Goal: Feedback & Contribution: Submit feedback/report problem

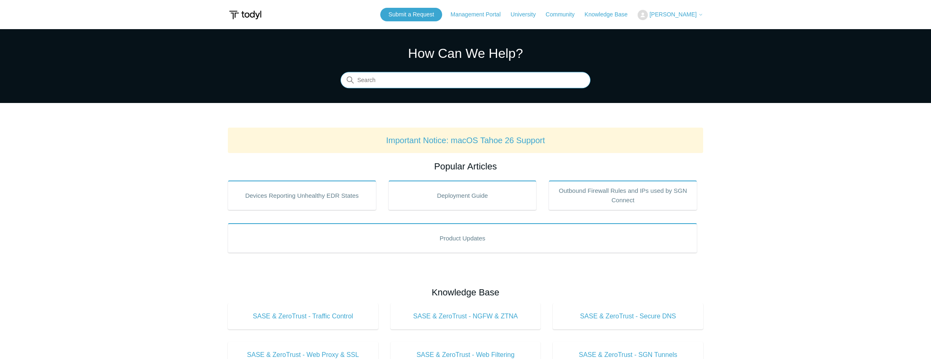
click at [376, 88] on input "Search" at bounding box center [465, 80] width 250 height 16
click at [381, 83] on input "Search" at bounding box center [465, 80] width 250 height 16
type input "MTU"
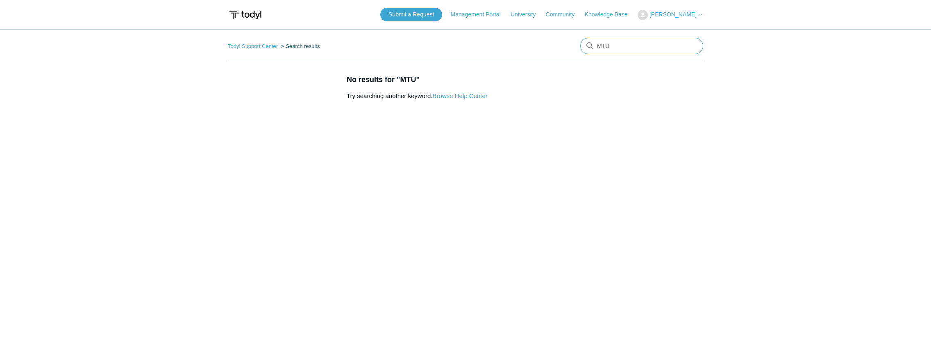
click at [631, 50] on input "MTU" at bounding box center [641, 46] width 123 height 16
type input "M"
type input "MSS"
click at [245, 45] on link "Todyl Support Center" at bounding box center [253, 46] width 50 height 6
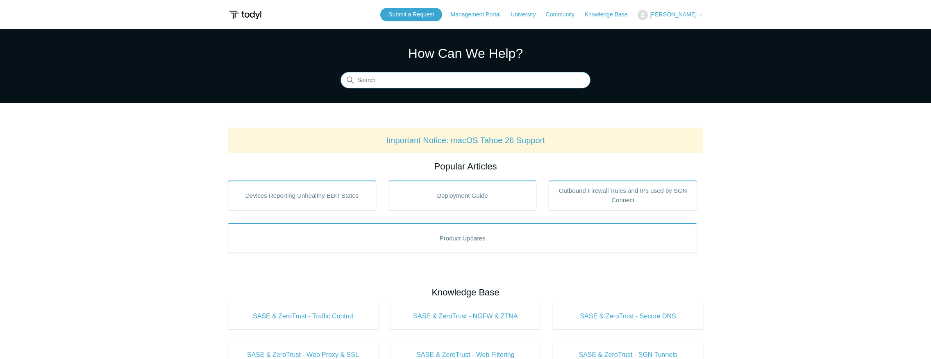
click at [486, 84] on input "Search" at bounding box center [465, 80] width 250 height 16
type input "mss clamping"
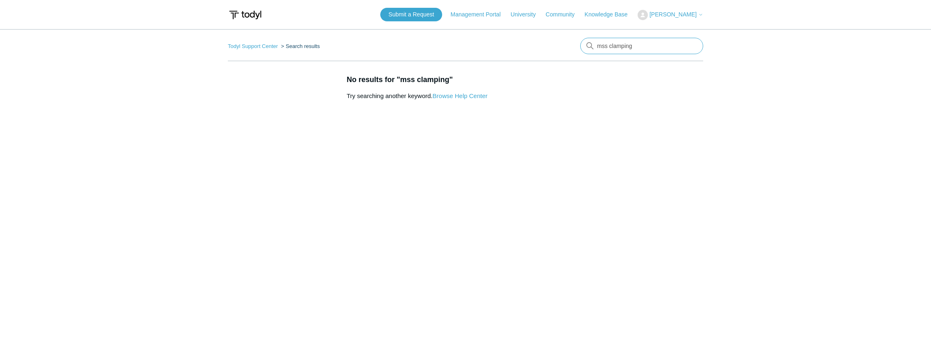
click at [611, 47] on input "mss clamping" at bounding box center [641, 46] width 123 height 16
type input "l"
type input "traffic control"
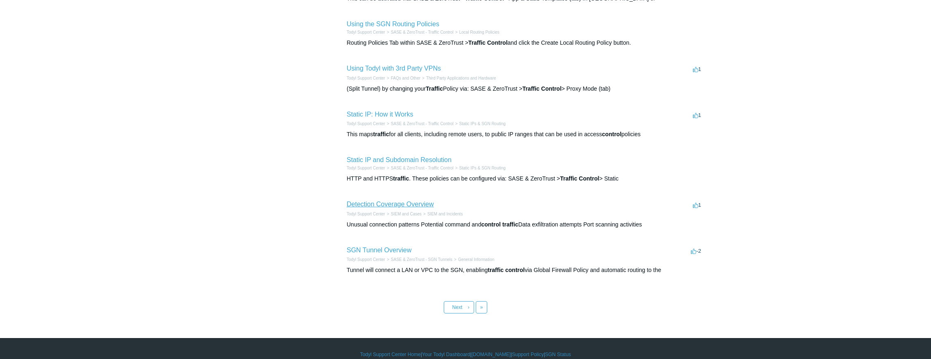
scroll to position [260, 0]
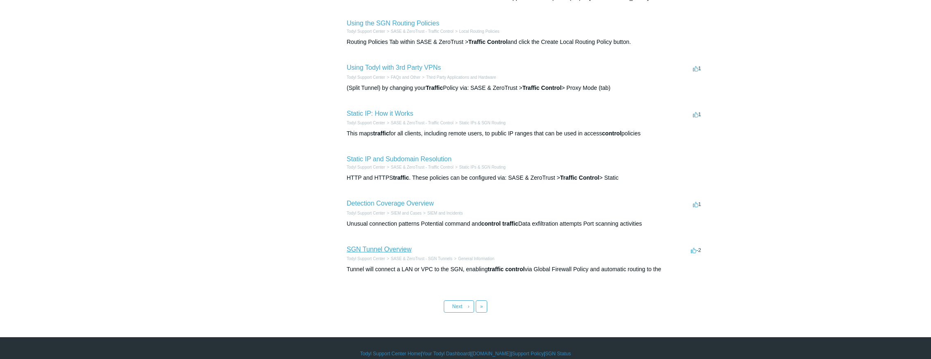
click at [386, 252] on link "SGN Tunnel Overview" at bounding box center [379, 248] width 65 height 7
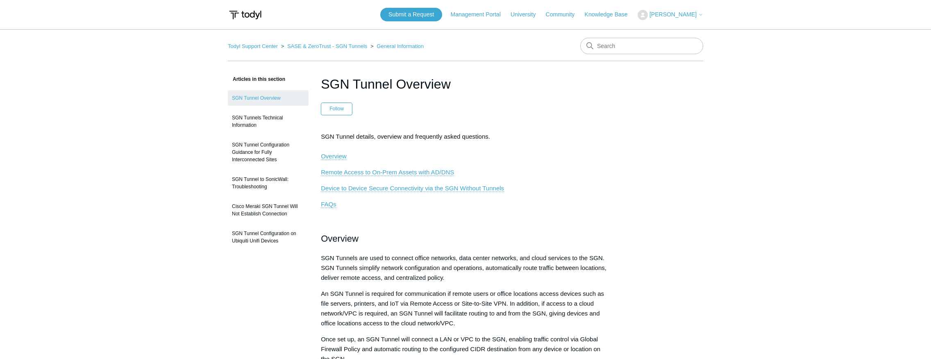
scroll to position [6, 0]
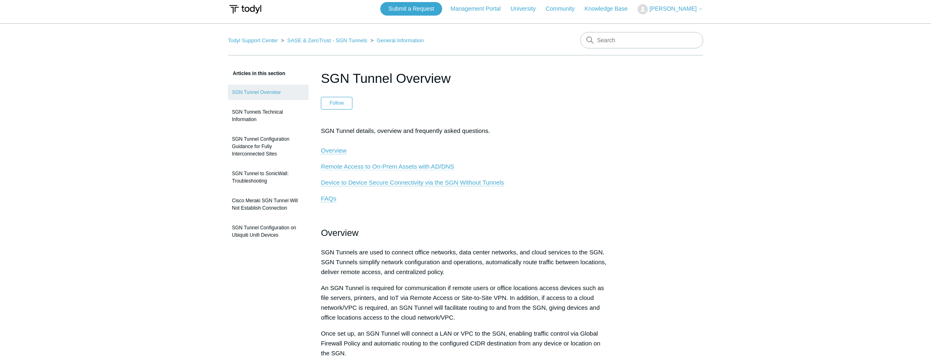
click at [422, 166] on span "Remote Access to On-Prem Assets with AD/DNS" at bounding box center [387, 166] width 133 height 7
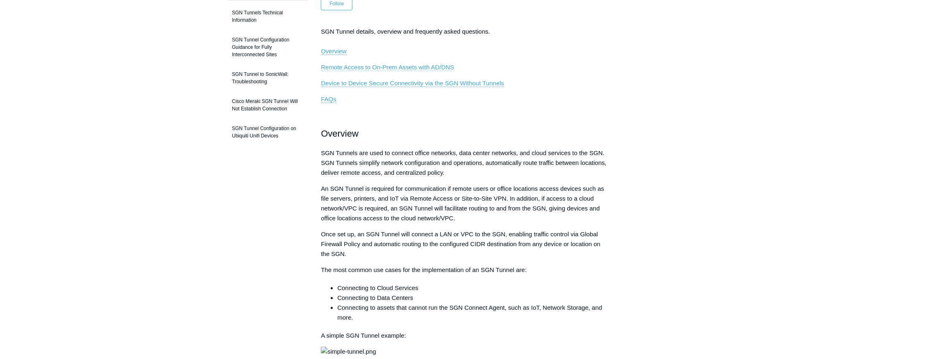
scroll to position [104, 0]
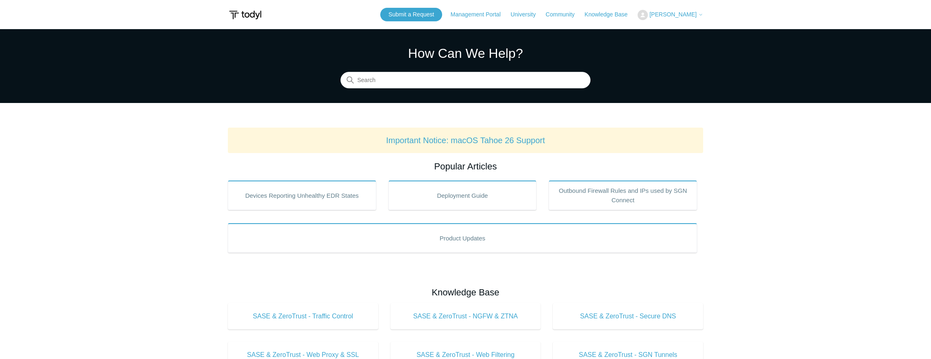
click at [675, 13] on span "[PERSON_NAME]" at bounding box center [672, 14] width 47 height 7
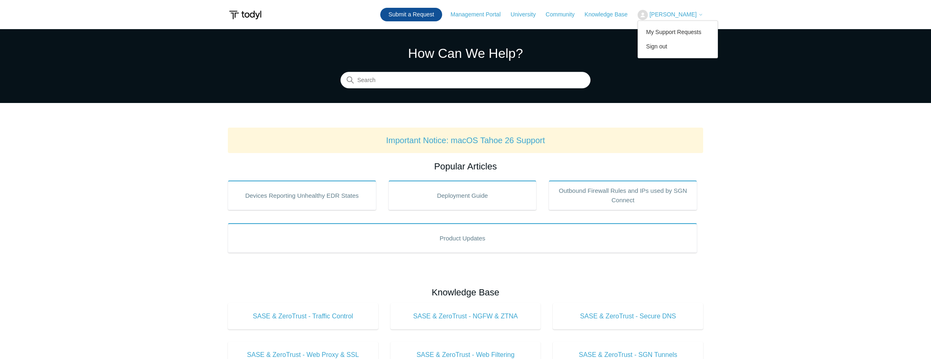
click at [407, 14] on link "Submit a Request" at bounding box center [411, 15] width 62 height 14
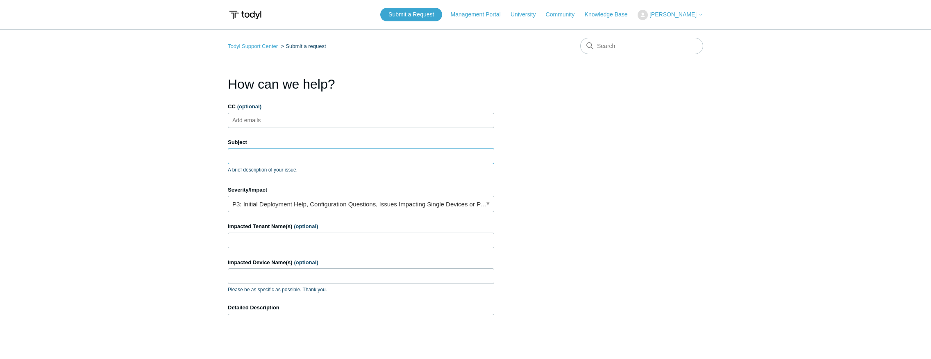
click at [257, 159] on input "Subject" at bounding box center [361, 156] width 266 height 16
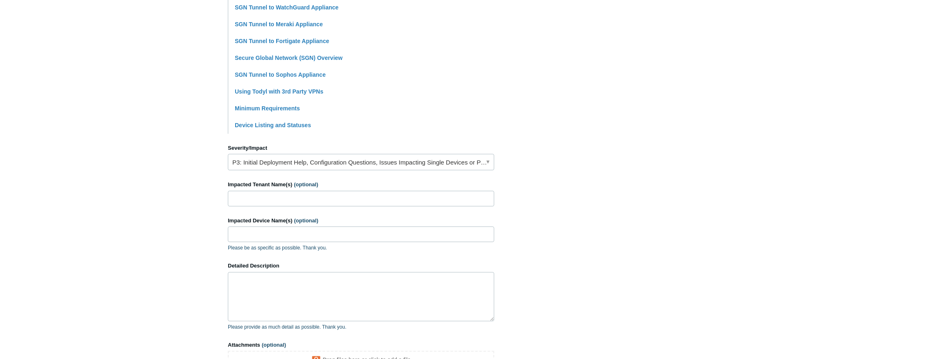
scroll to position [248, 0]
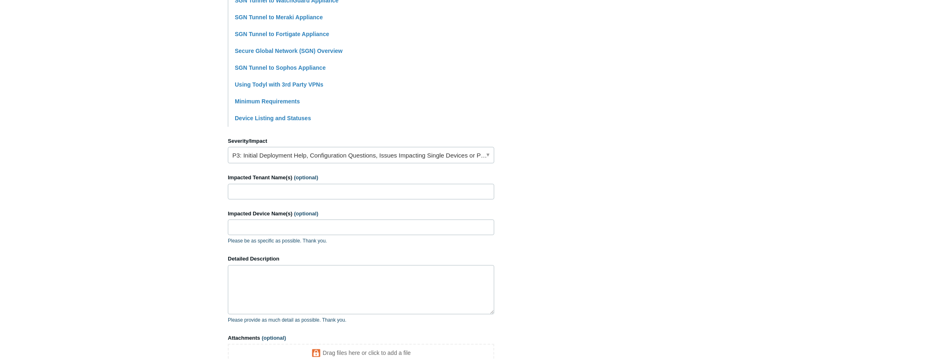
type input "SMB Throughput awful on SASE SGN Tunnel"
click at [282, 197] on input "Impacted Tenant Name(s) (optional)" at bounding box center [361, 192] width 266 height 16
type input "Garage HQ"
click at [293, 229] on input "Impacted Device Name(s) (optional)" at bounding box center [361, 227] width 266 height 16
type input "STAC-[DATE] OHDFS16"
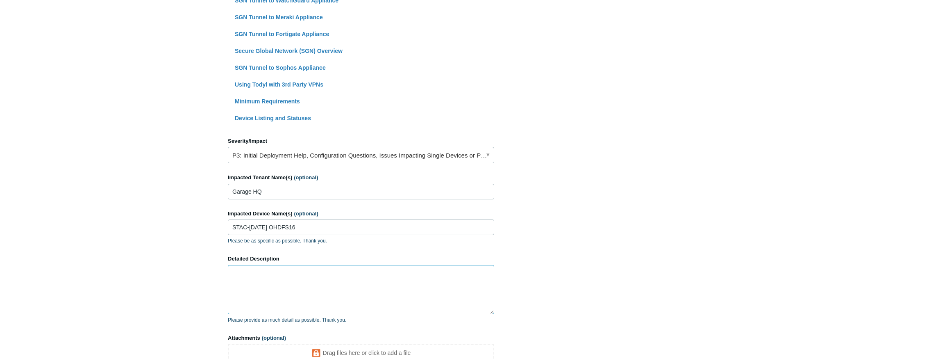
click at [236, 278] on textarea "Detailed Description" at bounding box center [361, 289] width 266 height 49
click at [231, 275] on textarea "Detailed Description" at bounding box center [361, 289] width 266 height 49
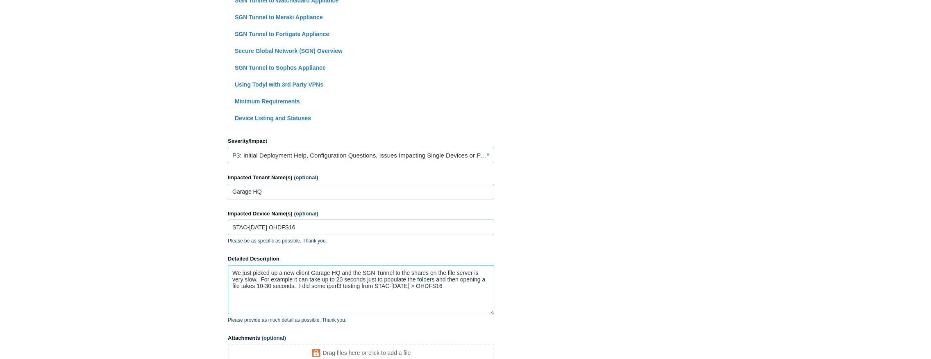
click at [414, 289] on textarea "We just picked up a new client Garage HQ and the SGN Tunnel to the shares on th…" at bounding box center [361, 289] width 266 height 49
click at [475, 287] on textarea "We just picked up a new client Garage HQ and the SGN Tunnel to the shares on th…" at bounding box center [361, 289] width 266 height 49
paste textarea "Each stream ([5], [7], [9], [11]) is managing only 400–700 Kbps. • The aggregat…"
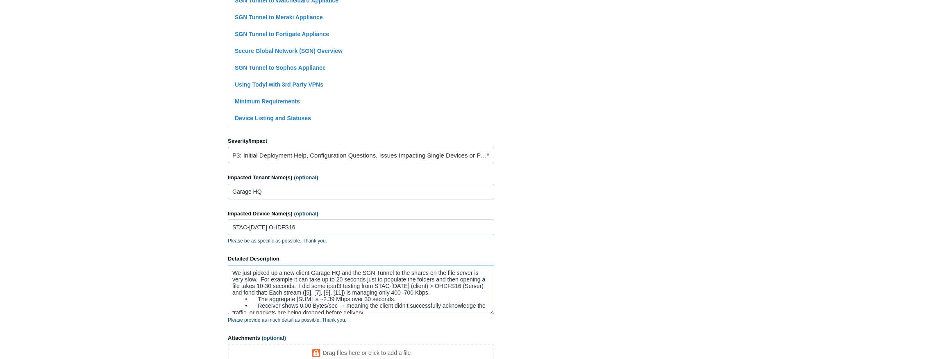
scroll to position [2, 0]
click at [269, 294] on textarea "We just picked up a new client Garage HQ and the SGN Tunnel to the shares on th…" at bounding box center [361, 289] width 266 height 49
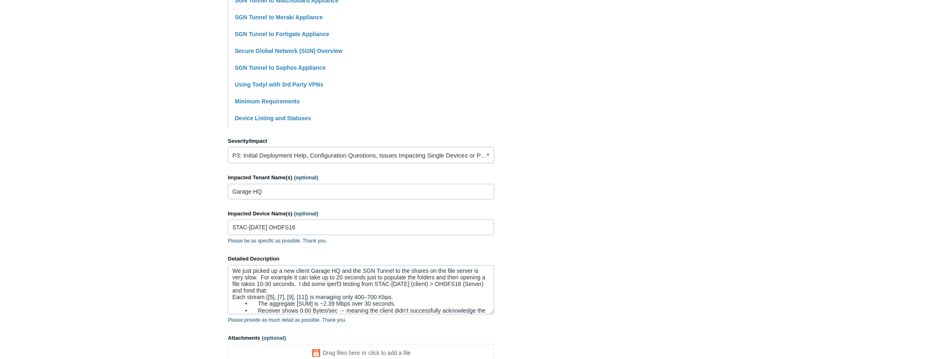
scroll to position [254, 0]
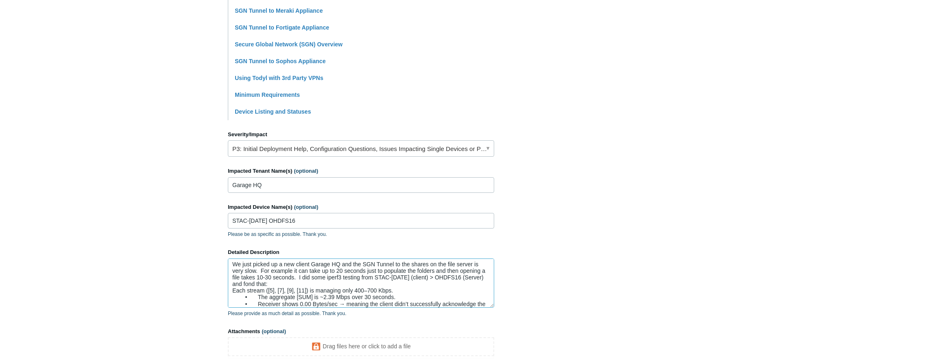
click at [232, 293] on textarea "We just picked up a new client Garage HQ and the SGN Tunnel to the shares on th…" at bounding box center [361, 282] width 266 height 49
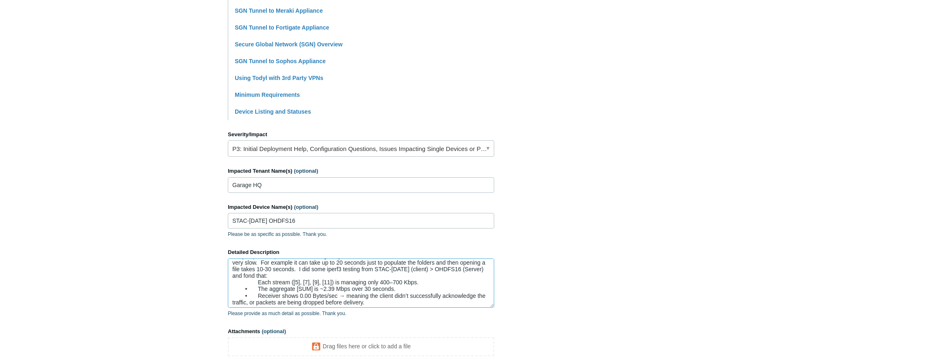
scroll to position [13, 0]
click at [376, 304] on textarea "We just picked up a new client Garage HQ and the SGN Tunnel to the shares on th…" at bounding box center [361, 282] width 266 height 49
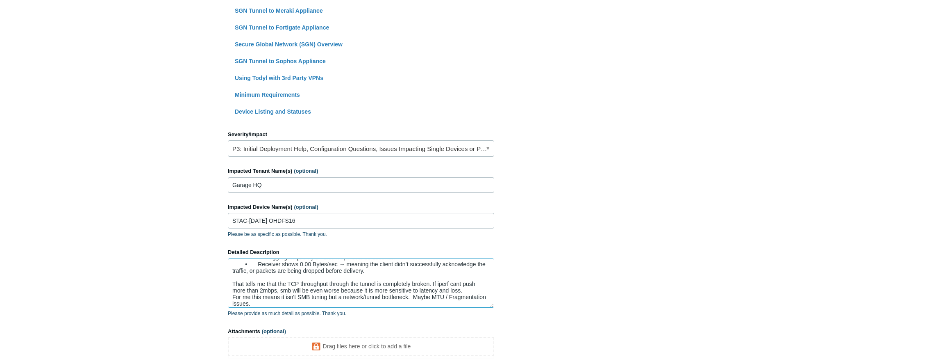
scroll to position [48, 0]
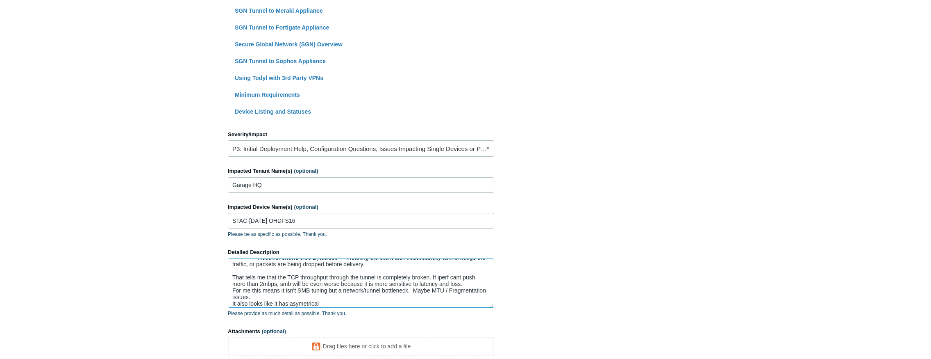
click at [305, 305] on textarea "We just picked up a new client Garage HQ and the SGN Tunnel to the shares on th…" at bounding box center [361, 282] width 266 height 49
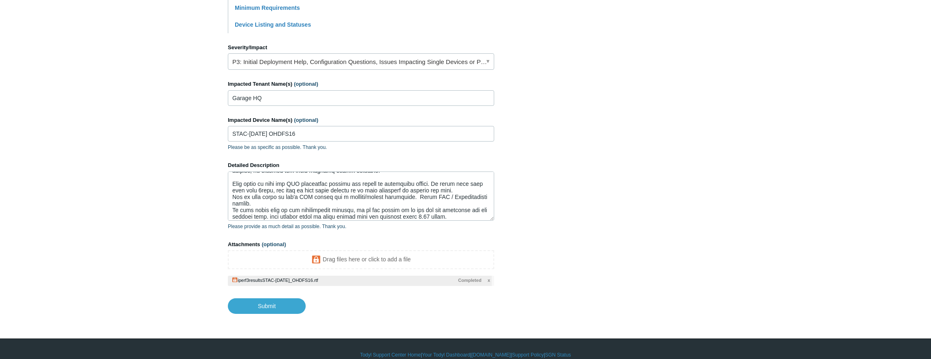
scroll to position [59, 0]
click at [455, 215] on textarea "Detailed Description" at bounding box center [361, 195] width 266 height 49
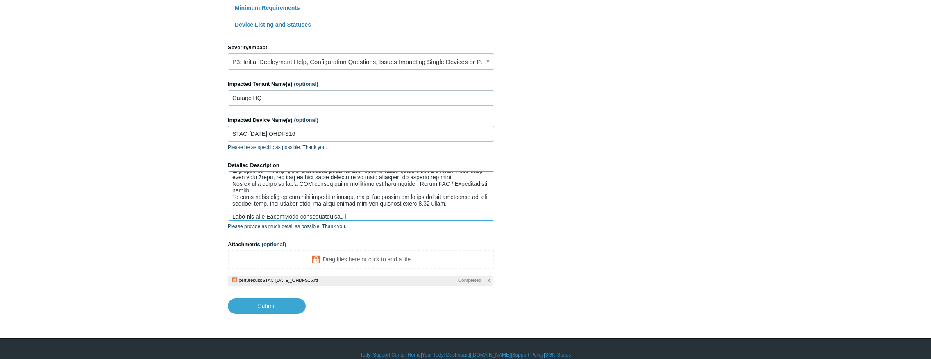
click at [319, 219] on textarea "Detailed Description" at bounding box center [361, 195] width 266 height 49
click at [361, 219] on textarea "Detailed Description" at bounding box center [361, 195] width 266 height 49
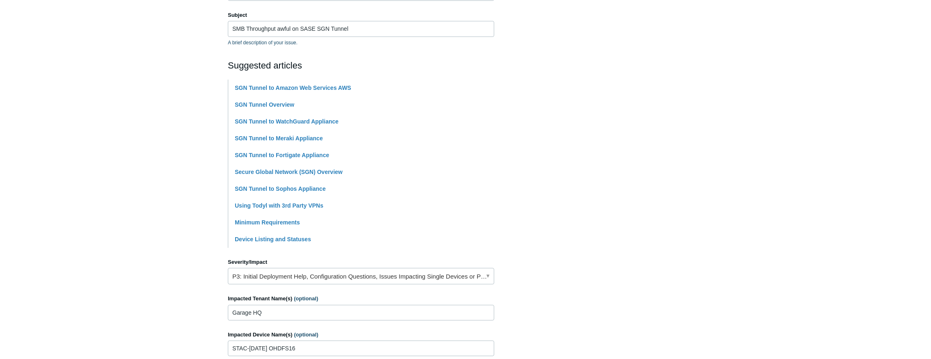
scroll to position [0, 0]
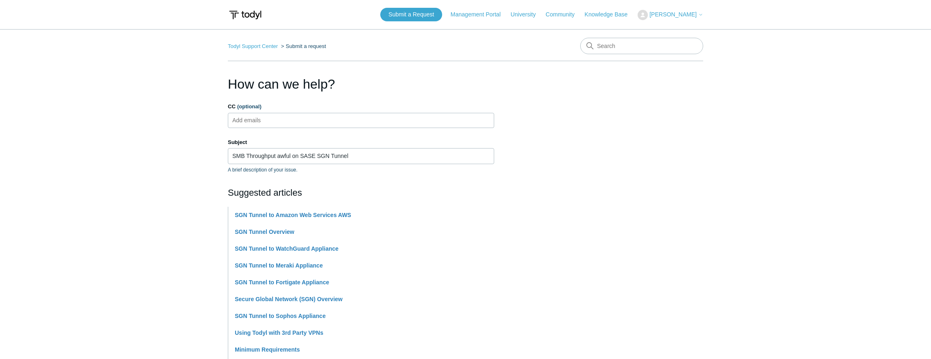
type textarea "Lo ipsu dolors am c adi elitse Doeius TE inc utl ETD Magnaa en adm veniam qu no…"
click at [292, 116] on ul "Add emails" at bounding box center [361, 120] width 266 height 15
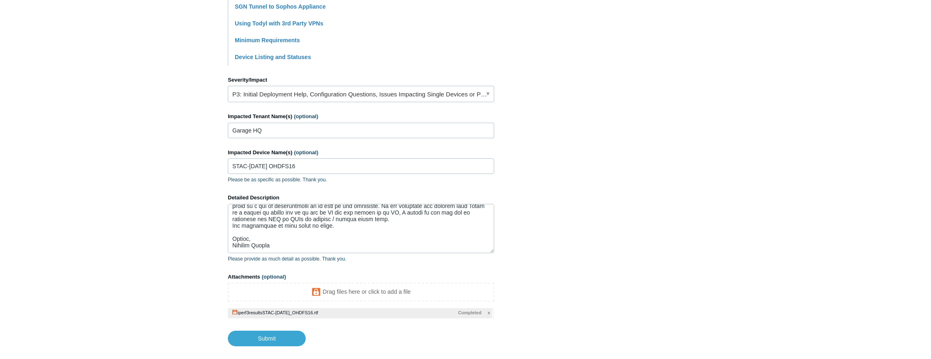
scroll to position [355, 0]
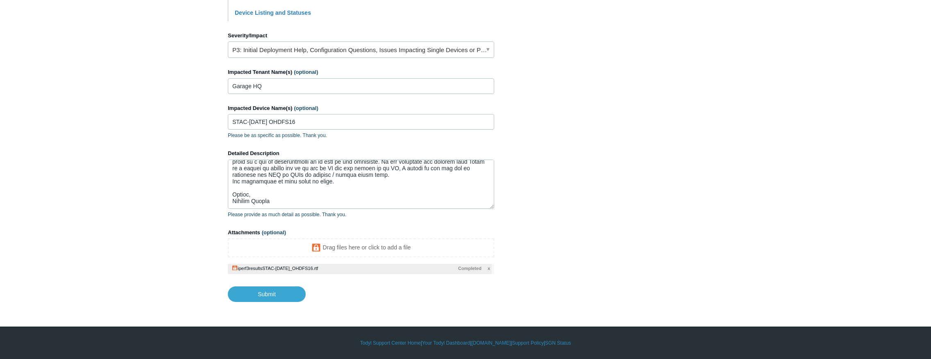
type input "[EMAIL_ADDRESS][DOMAIN_NAME]"
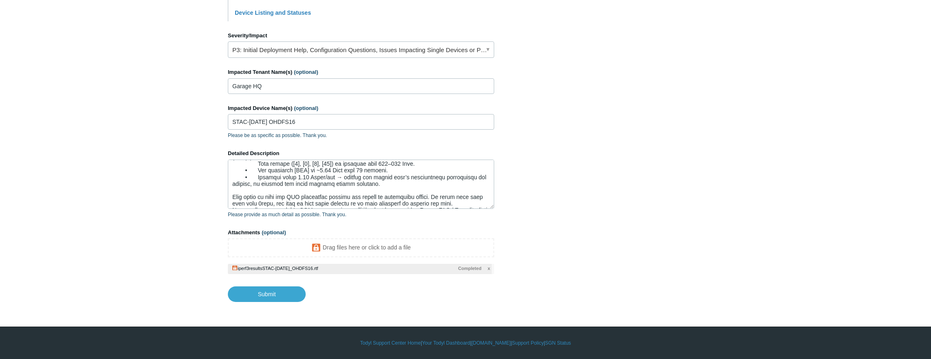
scroll to position [0, 0]
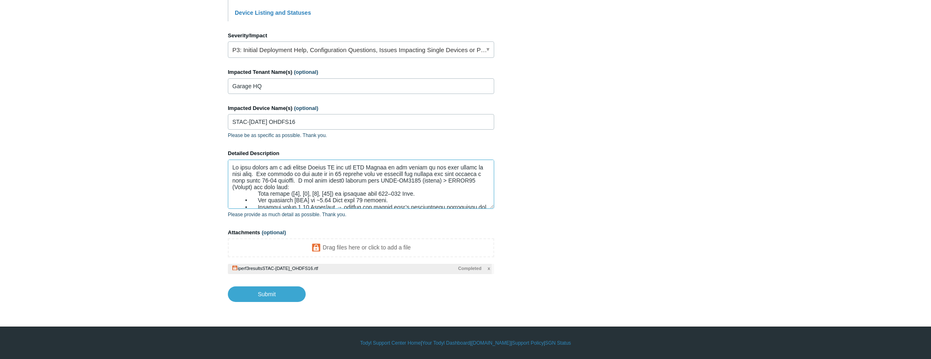
click at [249, 188] on textarea "Detailed Description" at bounding box center [361, 183] width 266 height 49
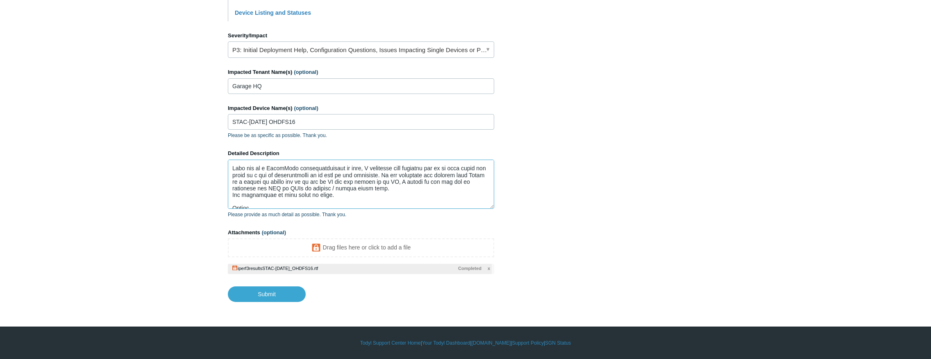
scroll to position [118, 0]
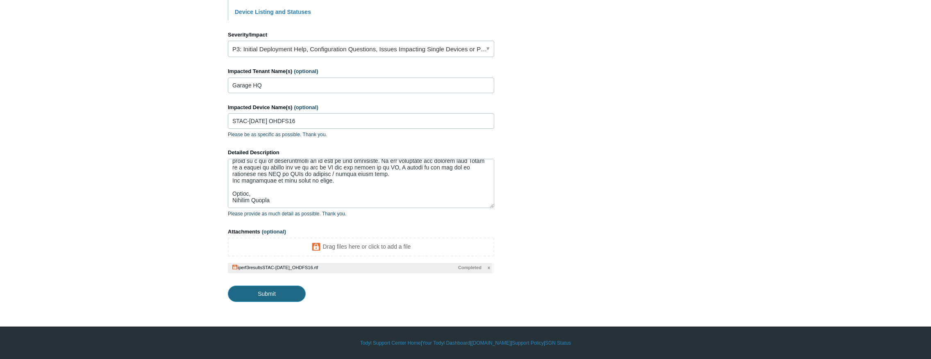
click at [272, 293] on input "Submit" at bounding box center [267, 293] width 78 height 16
type textarea "Lo ipsu dolors am c adi elitse Doeius TE inc utl ETD Magnaa en adm veniam qu no…"
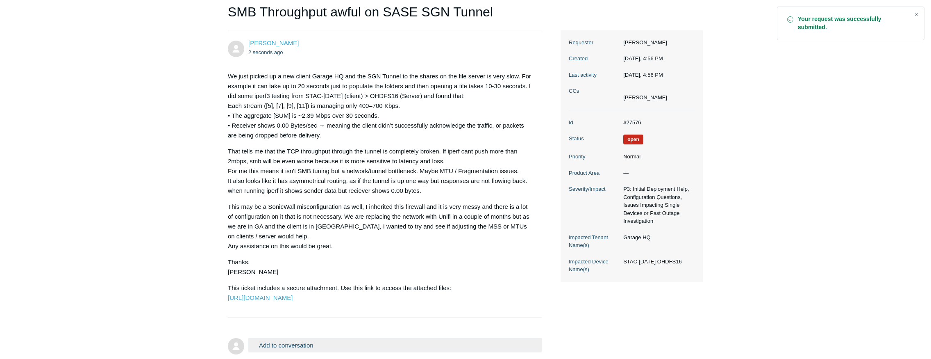
scroll to position [88, 0]
click at [273, 300] on link "[URL][DOMAIN_NAME]" at bounding box center [260, 296] width 65 height 7
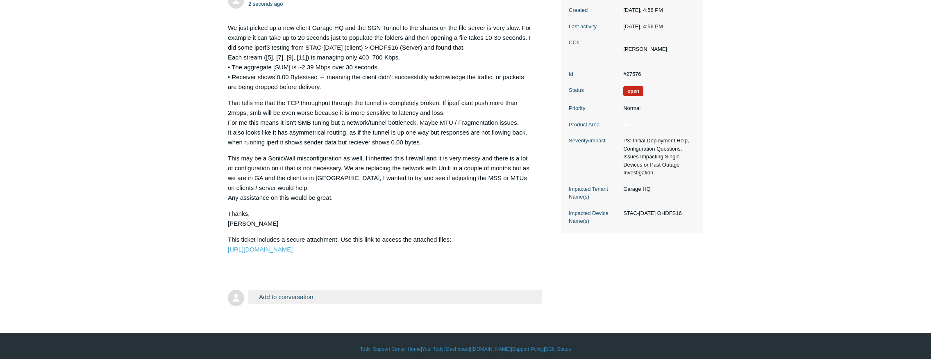
scroll to position [103, 0]
